Goal: Task Accomplishment & Management: Use online tool/utility

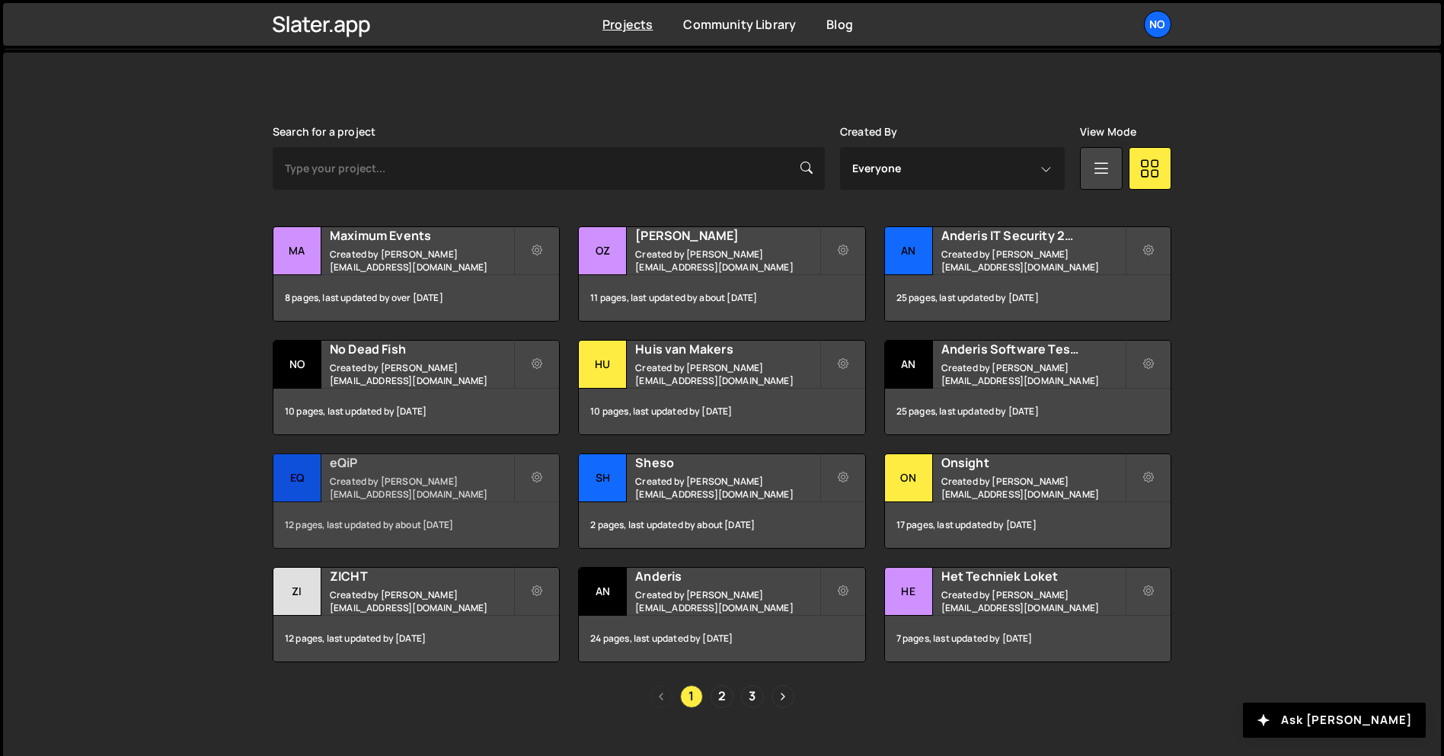
scroll to position [415, 0]
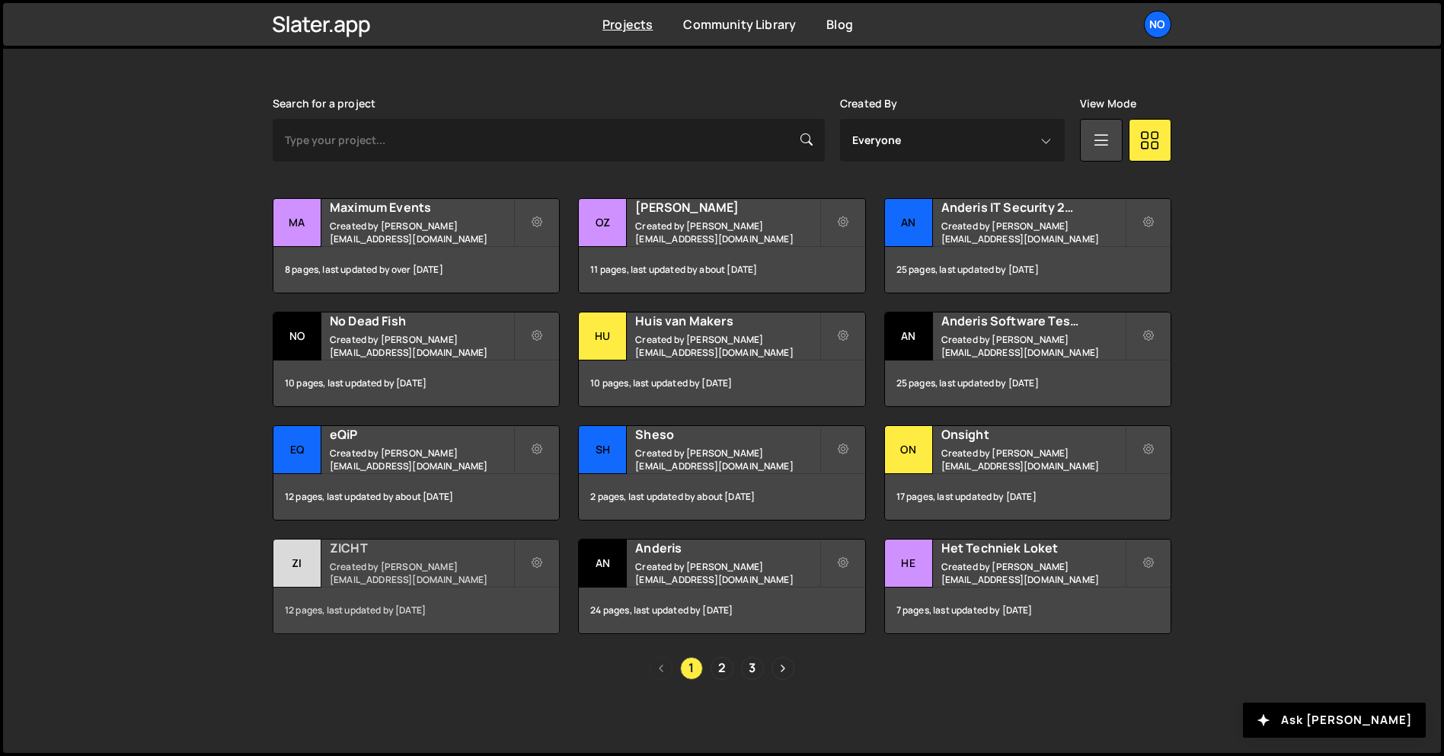
click at [413, 564] on div "ZICHT Created by [PERSON_NAME][EMAIL_ADDRESS][DOMAIN_NAME]" at bounding box center [416, 562] width 286 height 47
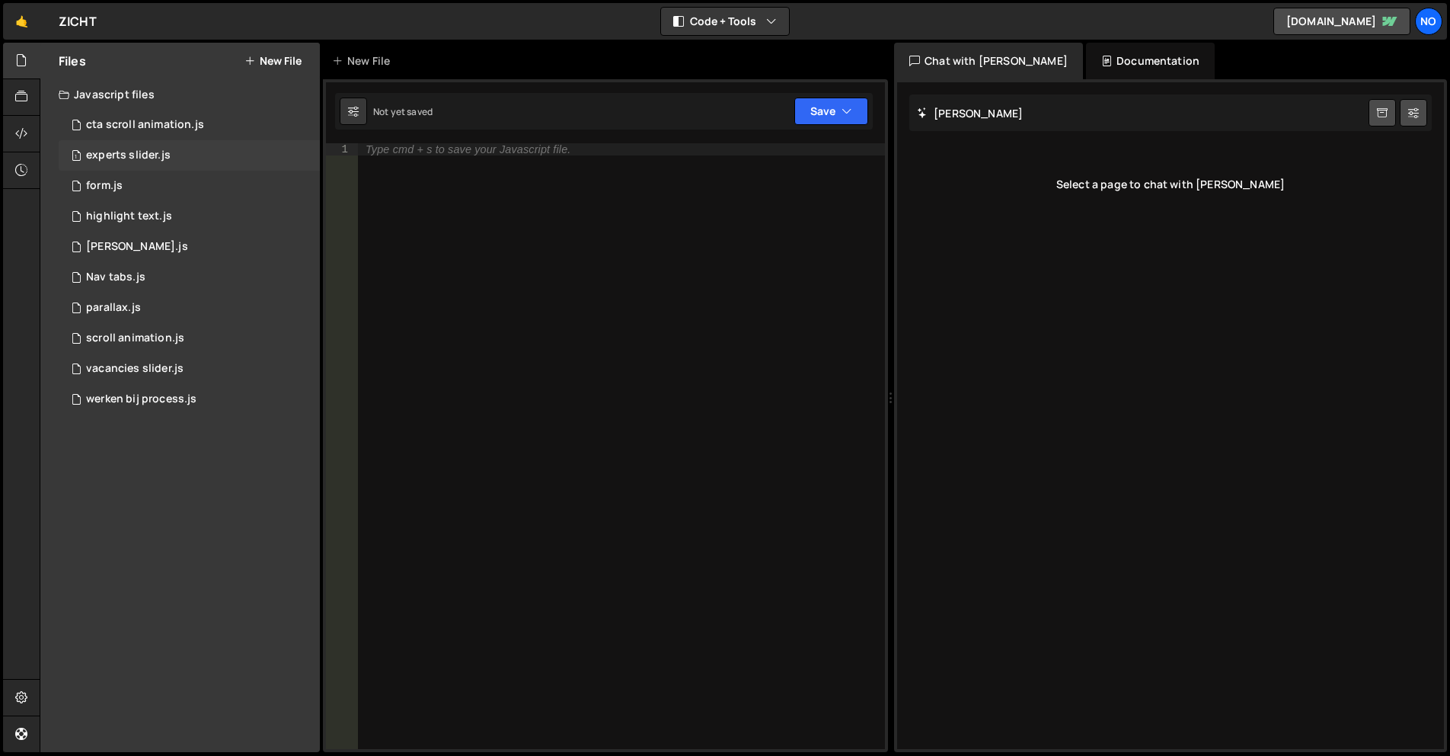
click at [158, 155] on div "experts slider.js" at bounding box center [128, 156] width 85 height 14
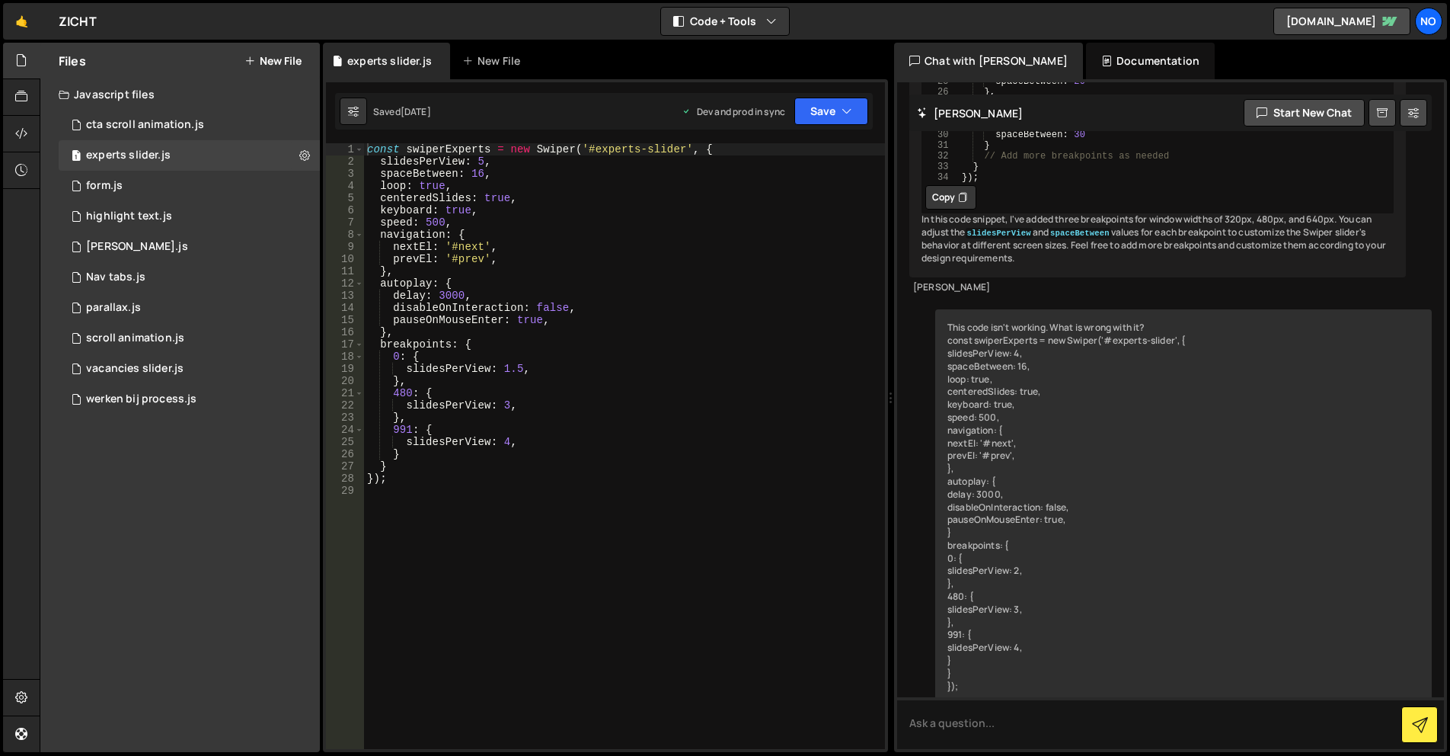
scroll to position [2372, 0]
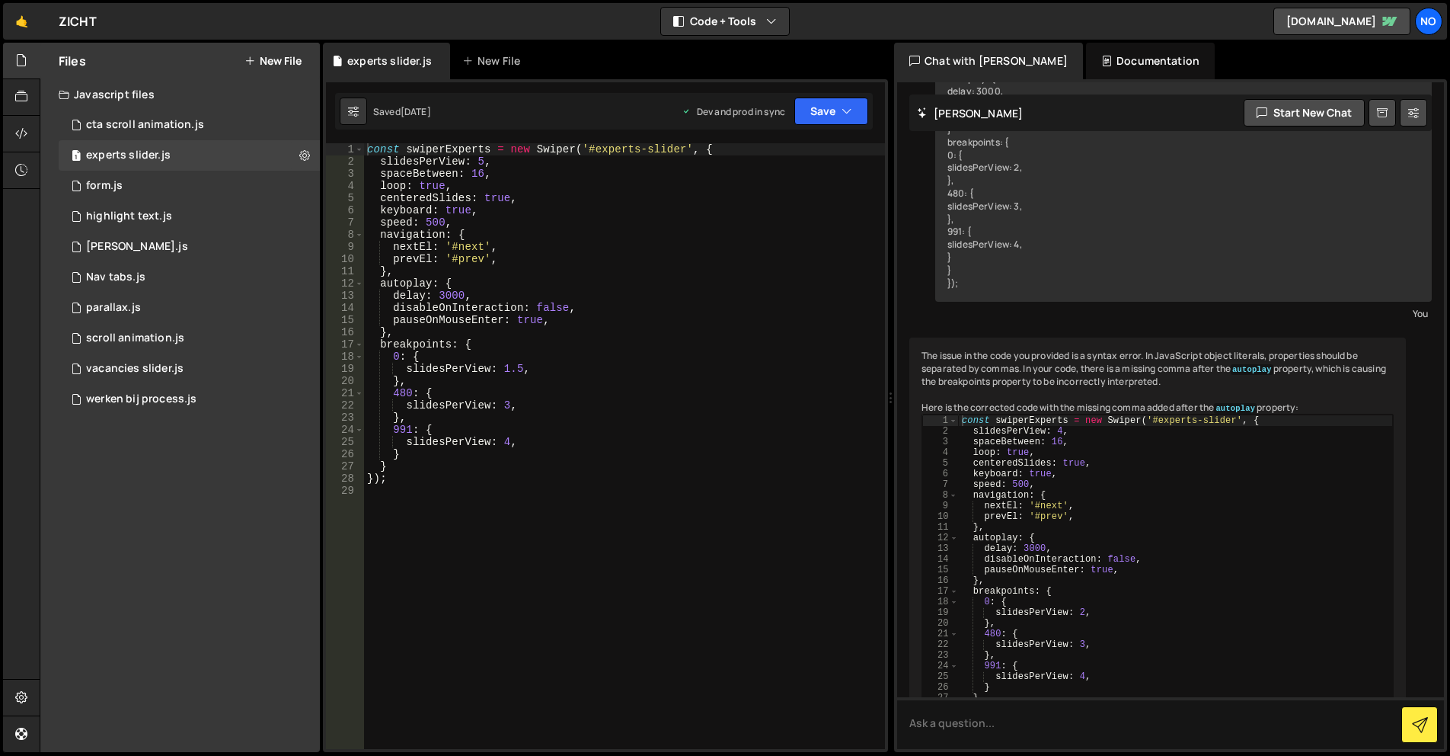
click at [637, 398] on div "const swiperExperts = new Swiper ( '#experts-slider' , { slidesPerView : 5 , sp…" at bounding box center [624, 458] width 521 height 630
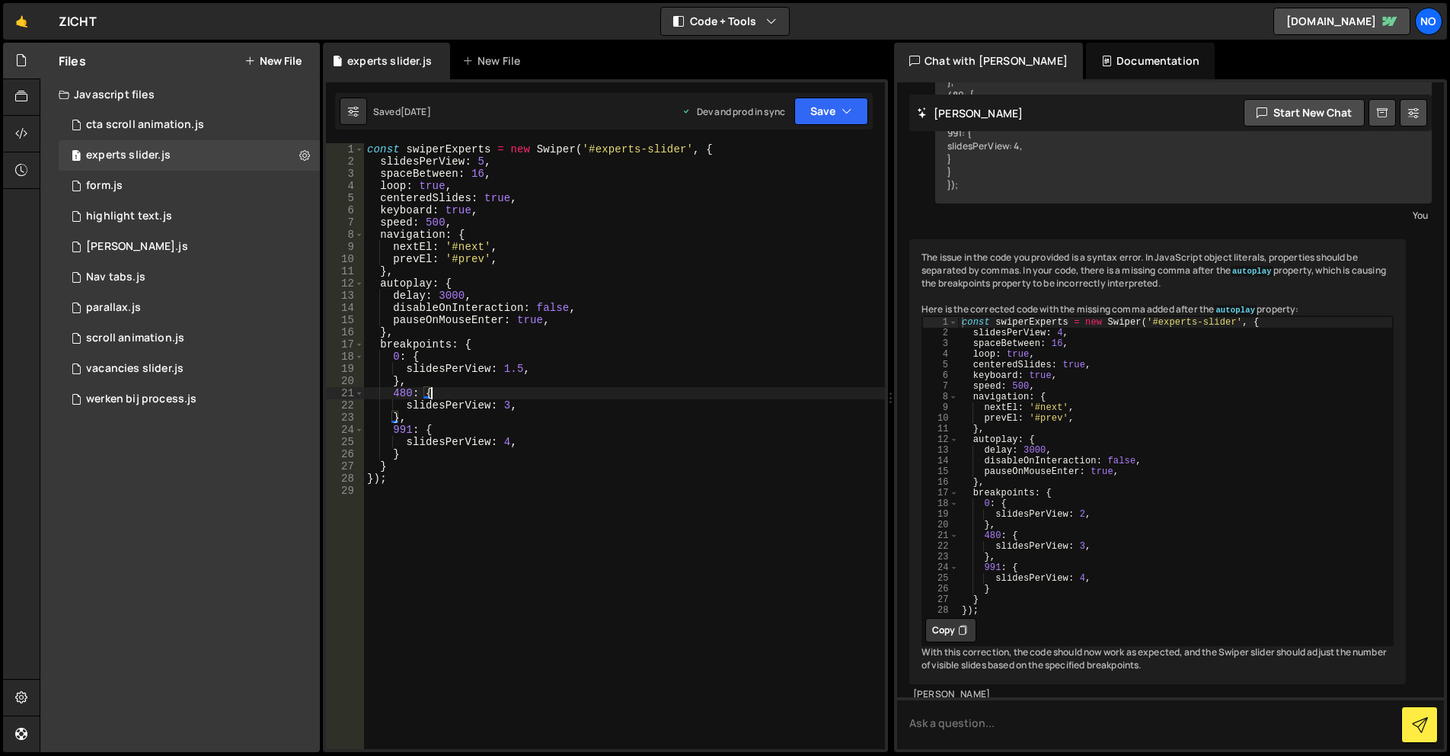
type textarea "});"
